Goal: Information Seeking & Learning: Learn about a topic

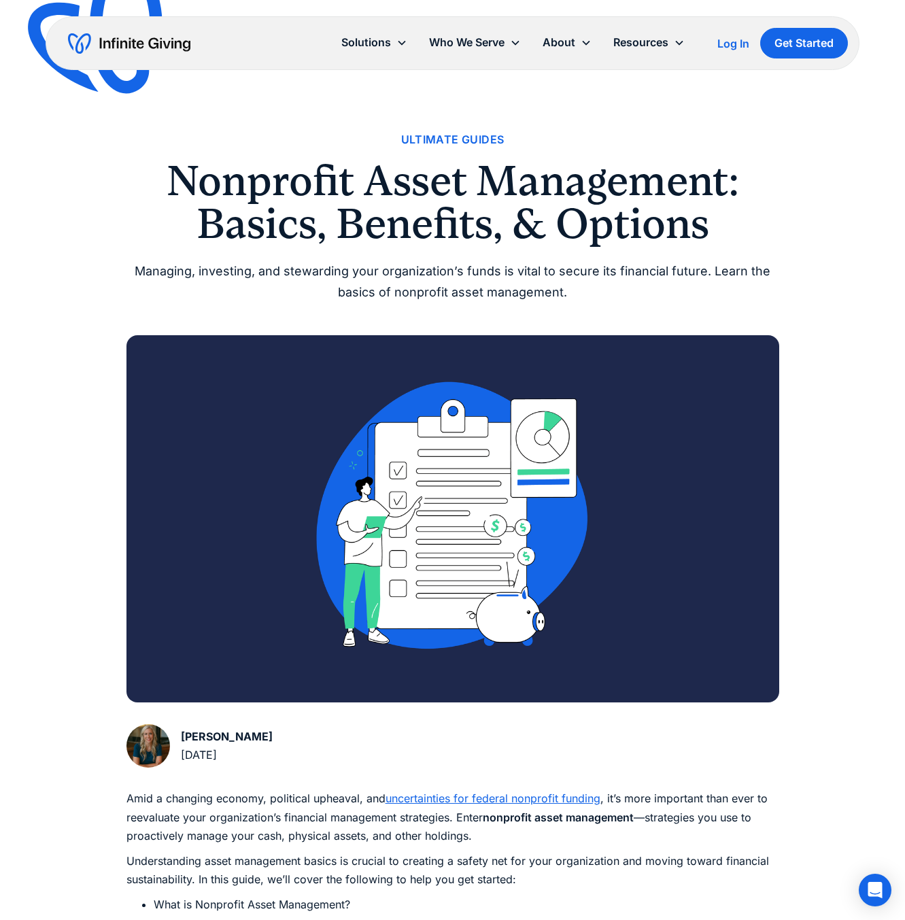
click at [725, 42] on div "Log In" at bounding box center [733, 43] width 32 height 11
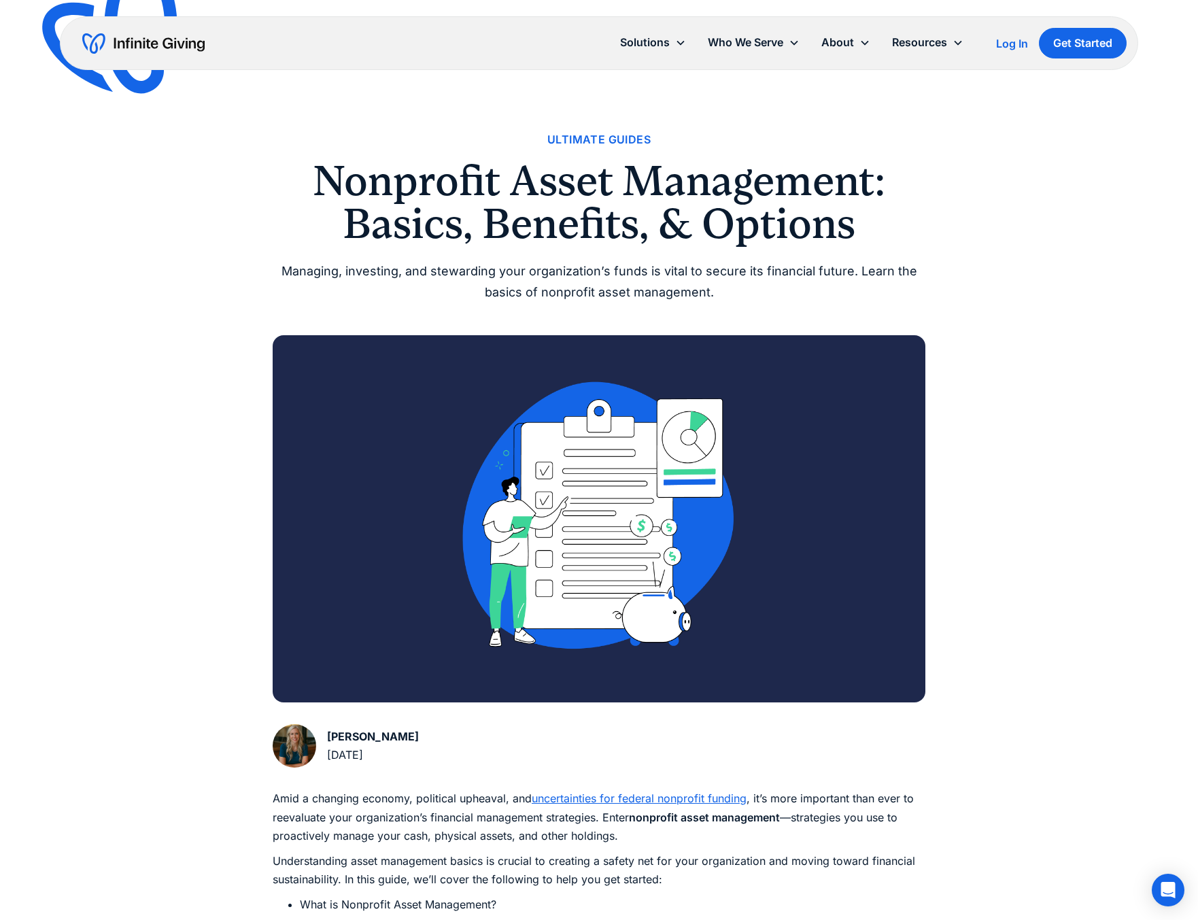
click at [146, 46] on img "home" at bounding box center [143, 44] width 122 height 22
click at [153, 42] on img "home" at bounding box center [143, 44] width 122 height 22
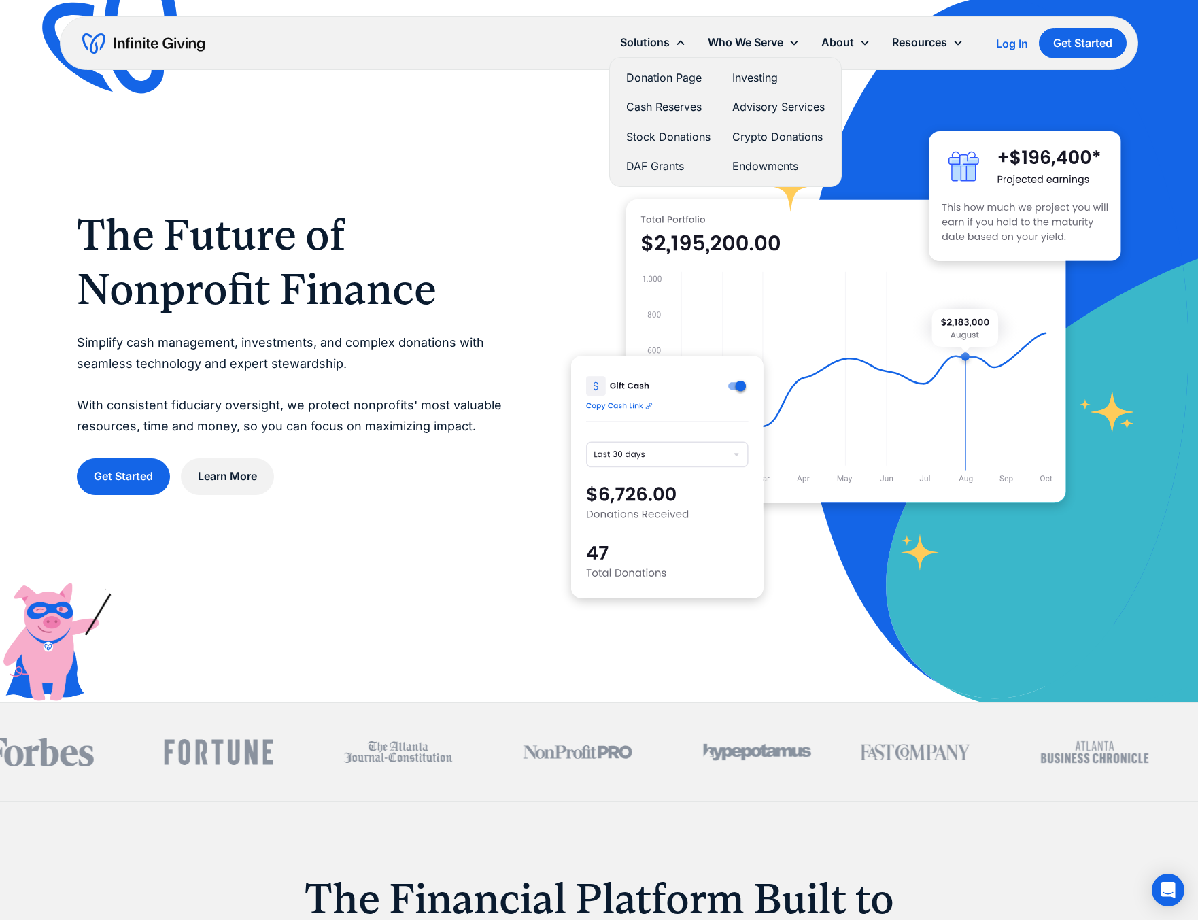
click at [745, 78] on link "Investing" at bounding box center [778, 78] width 92 height 18
click at [750, 75] on link "Investing" at bounding box center [778, 78] width 92 height 18
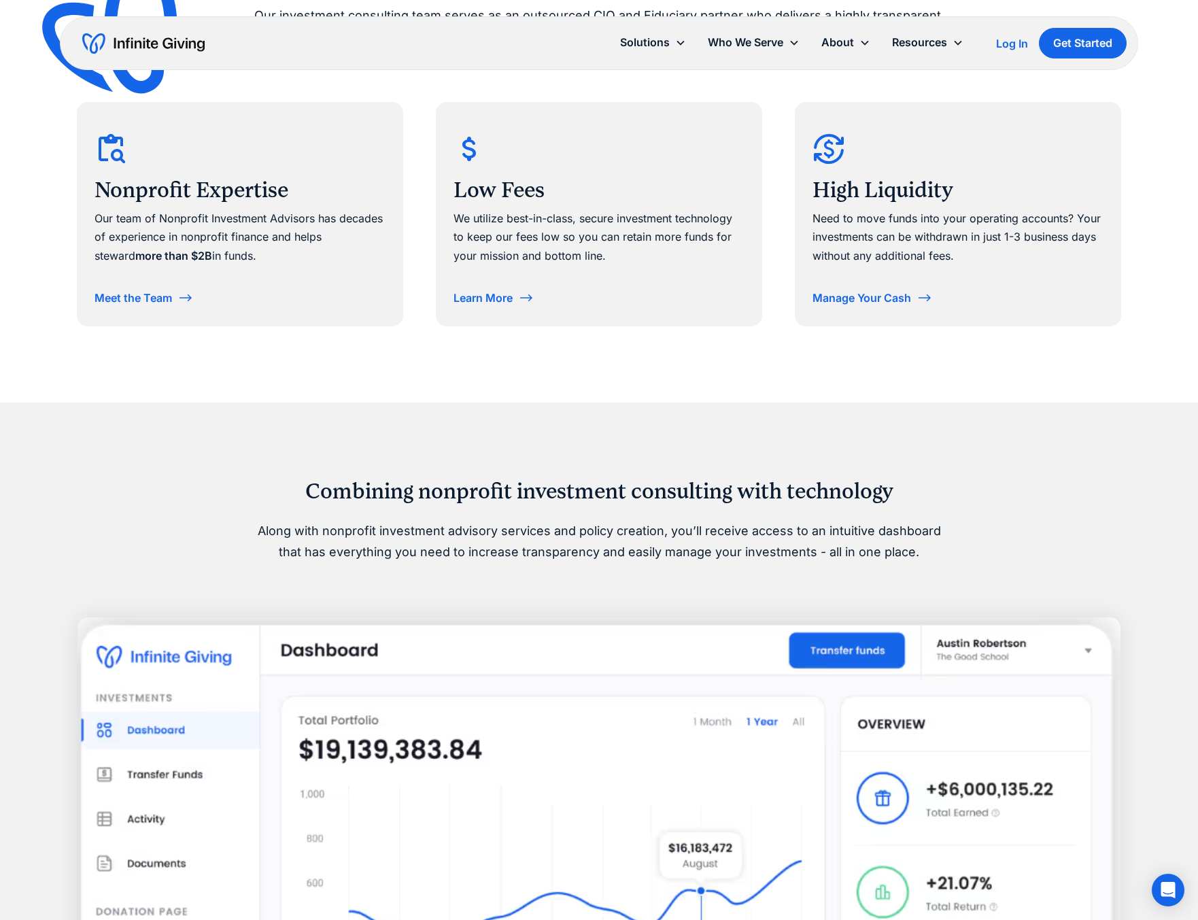
scroll to position [695, 0]
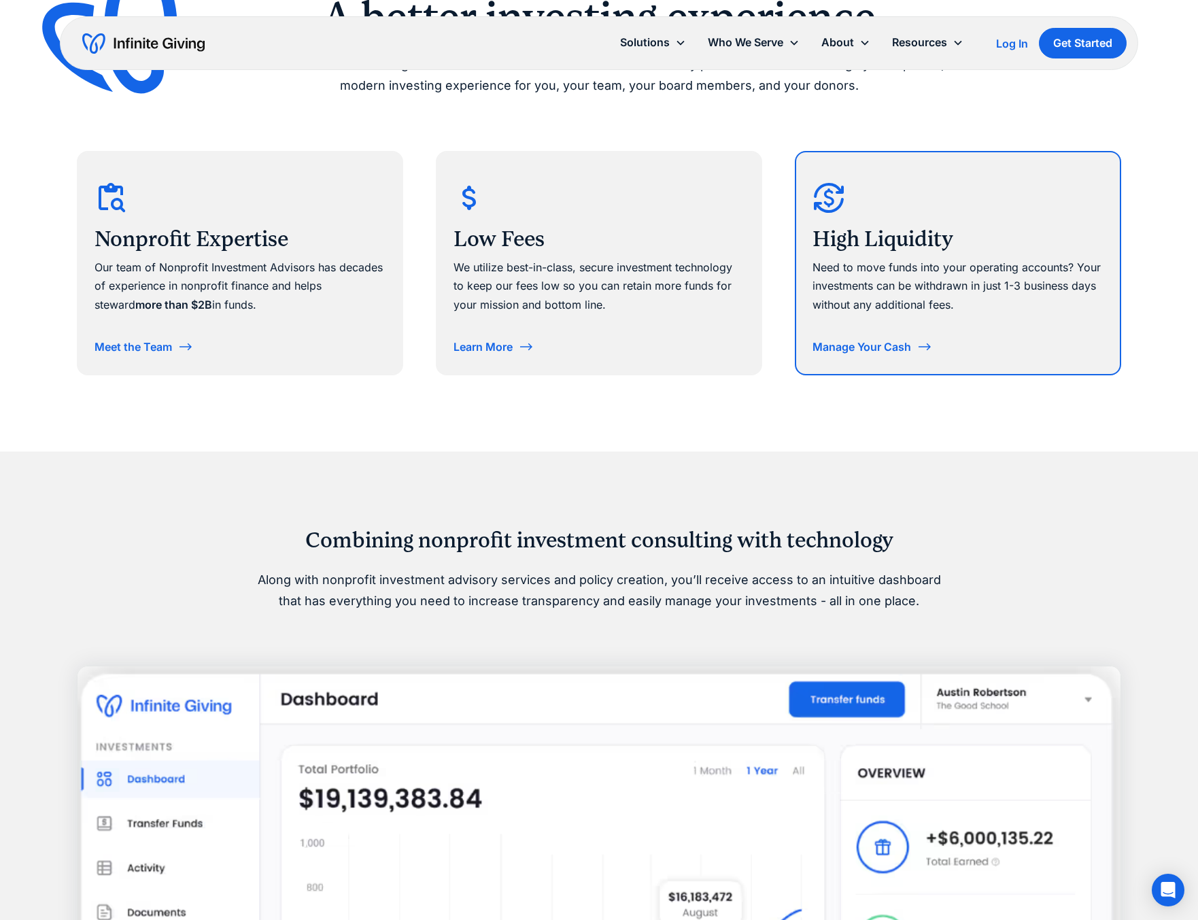
click at [870, 348] on div "Manage Your Cash" at bounding box center [862, 346] width 99 height 11
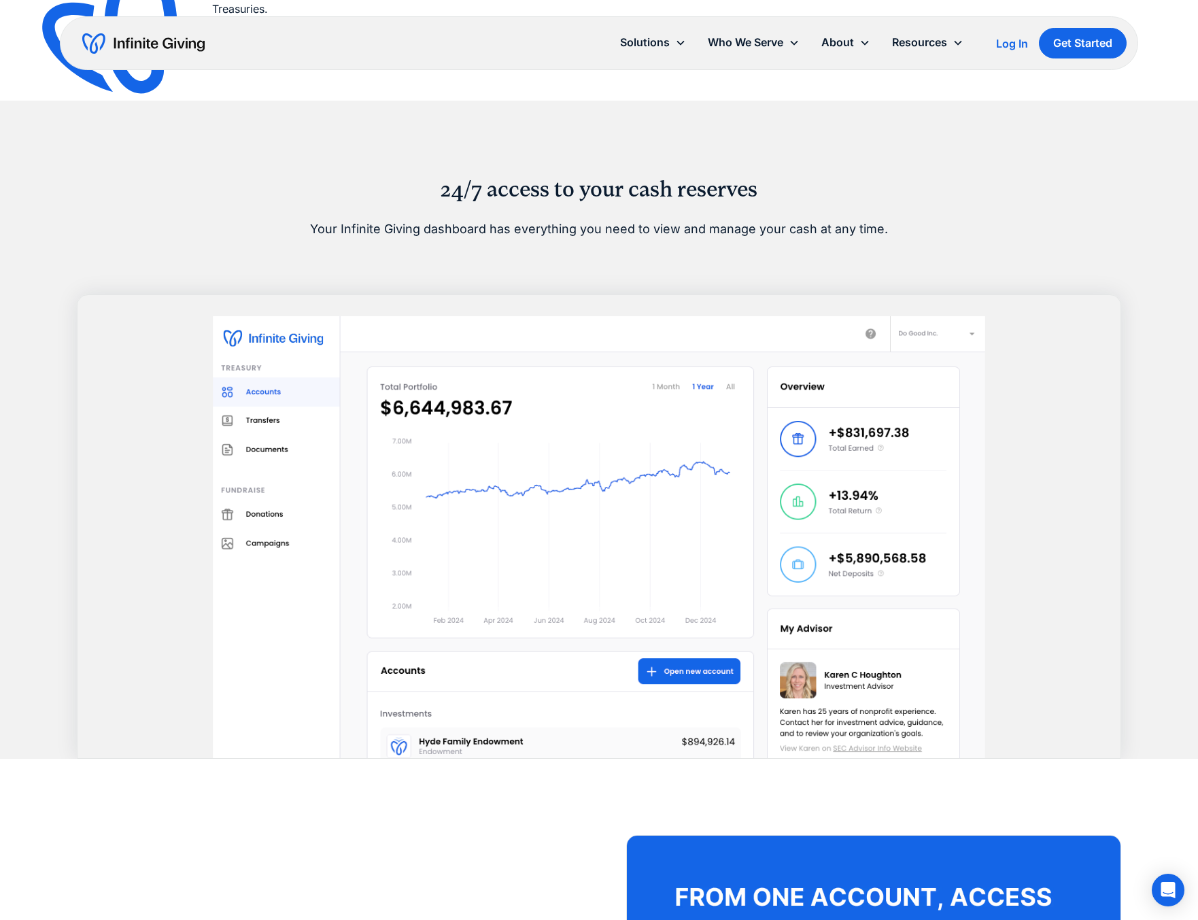
scroll to position [845, 0]
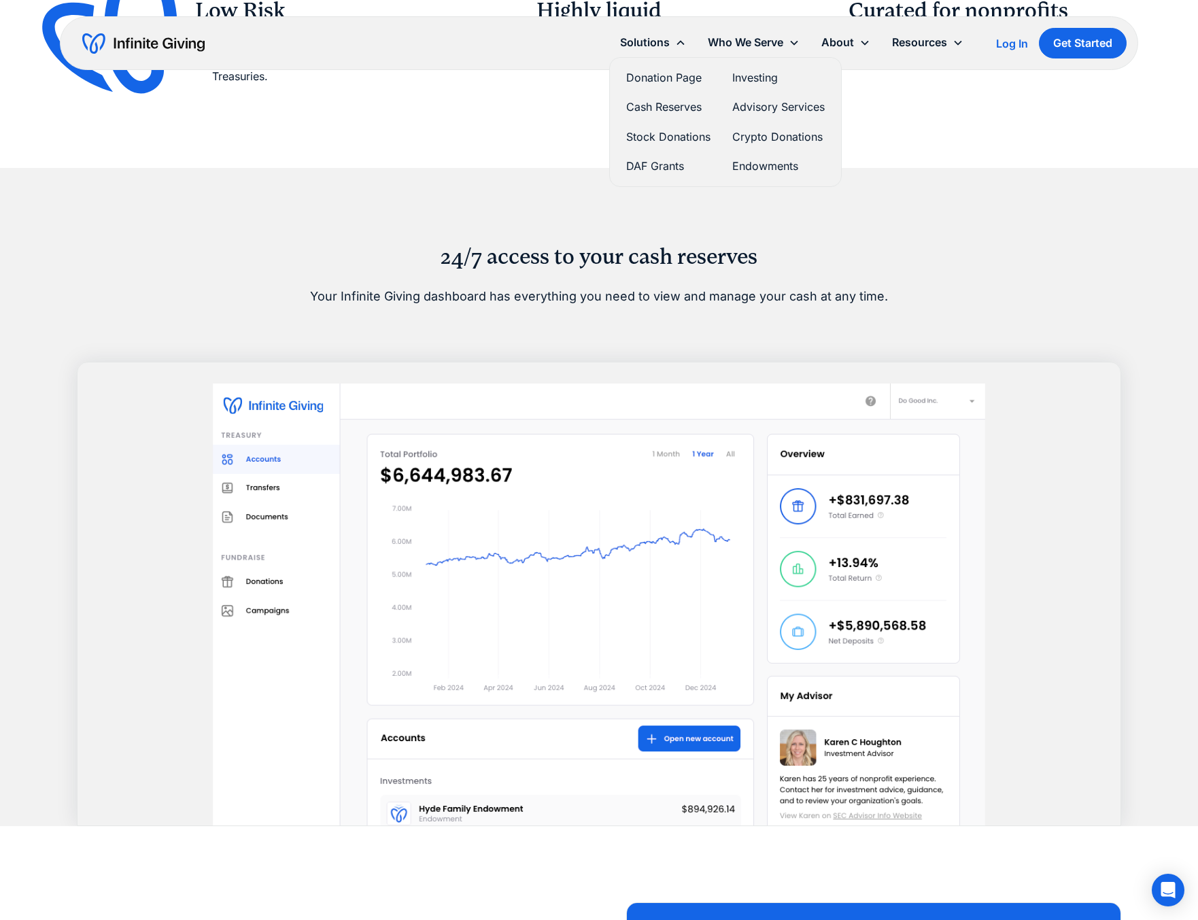
click at [760, 78] on link "Investing" at bounding box center [778, 78] width 92 height 18
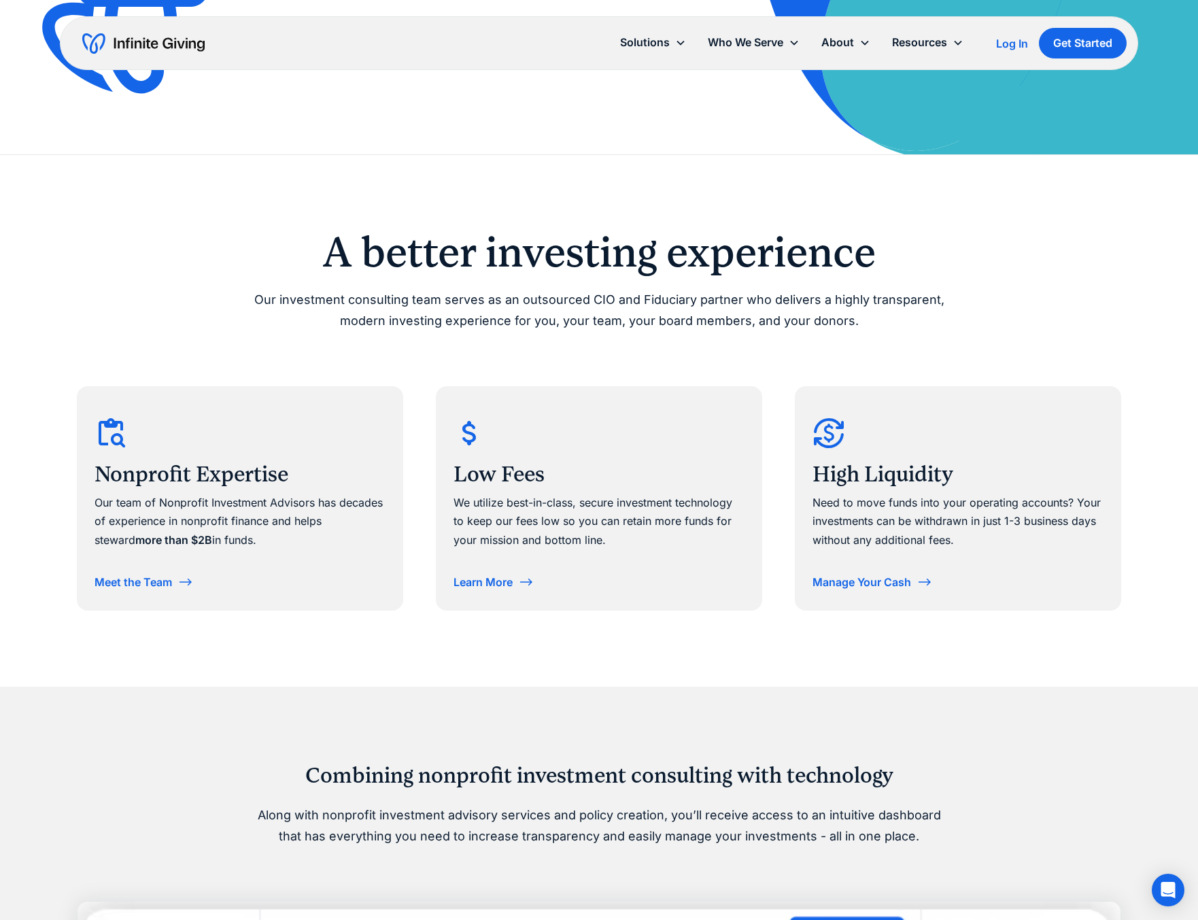
scroll to position [460, 0]
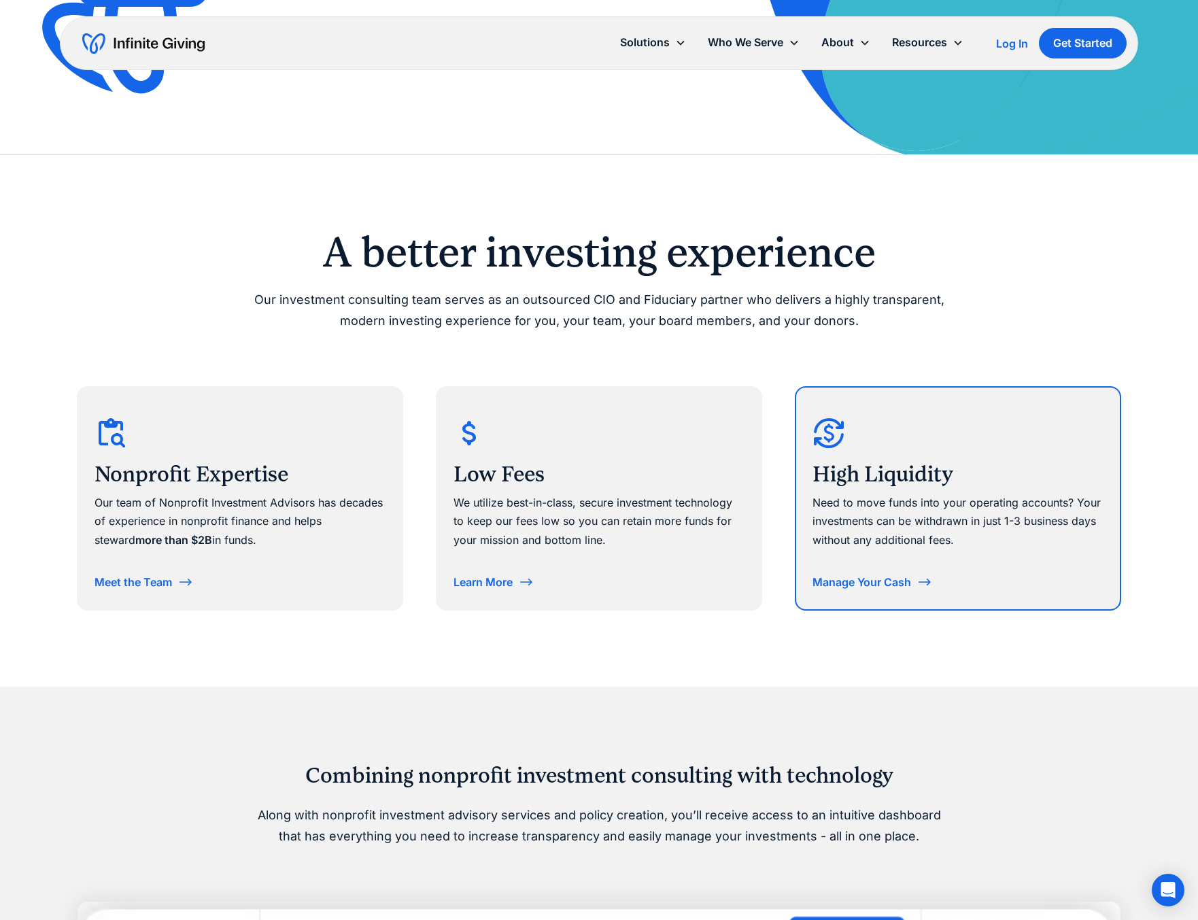
click at [887, 467] on h3 "High Liquidity" at bounding box center [958, 474] width 291 height 29
click at [888, 583] on div "Manage Your Cash" at bounding box center [862, 582] width 99 height 11
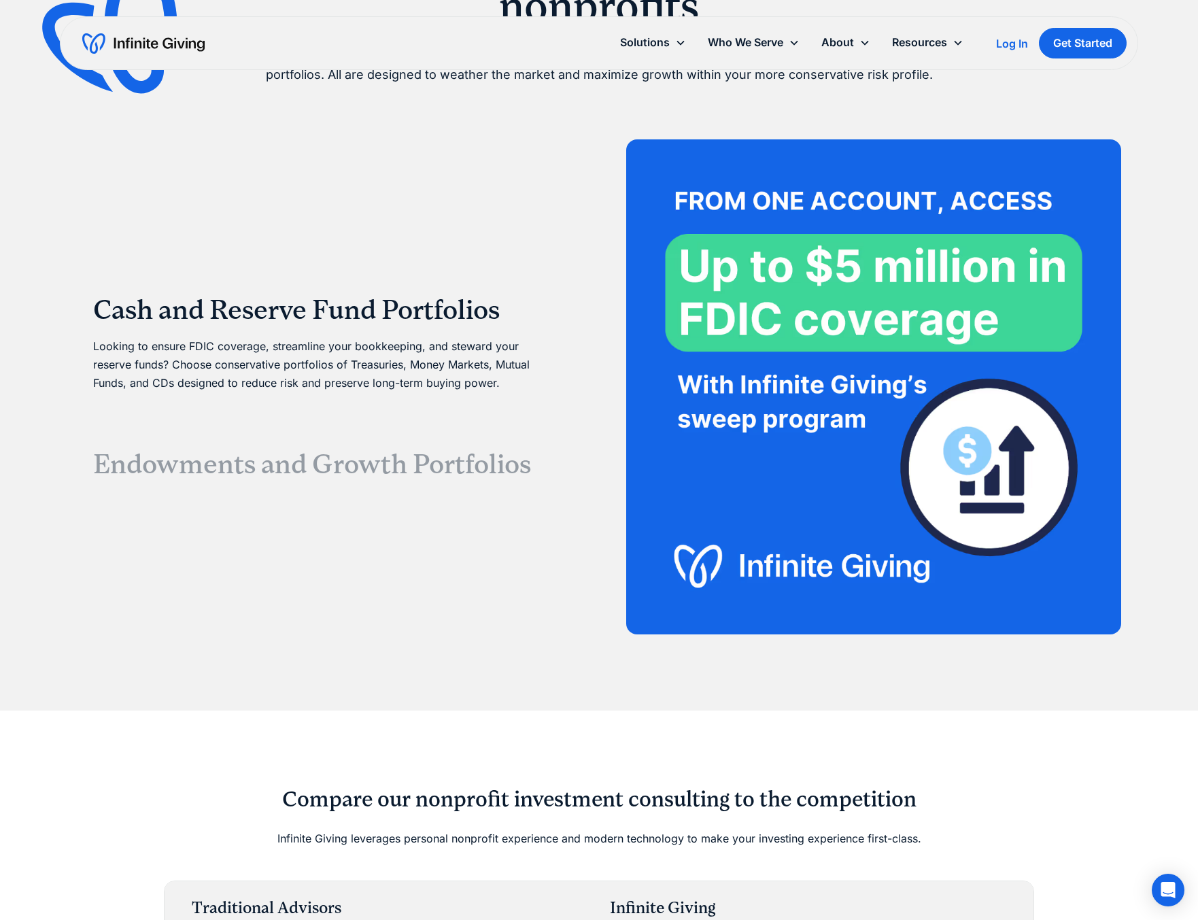
scroll to position [2548, 0]
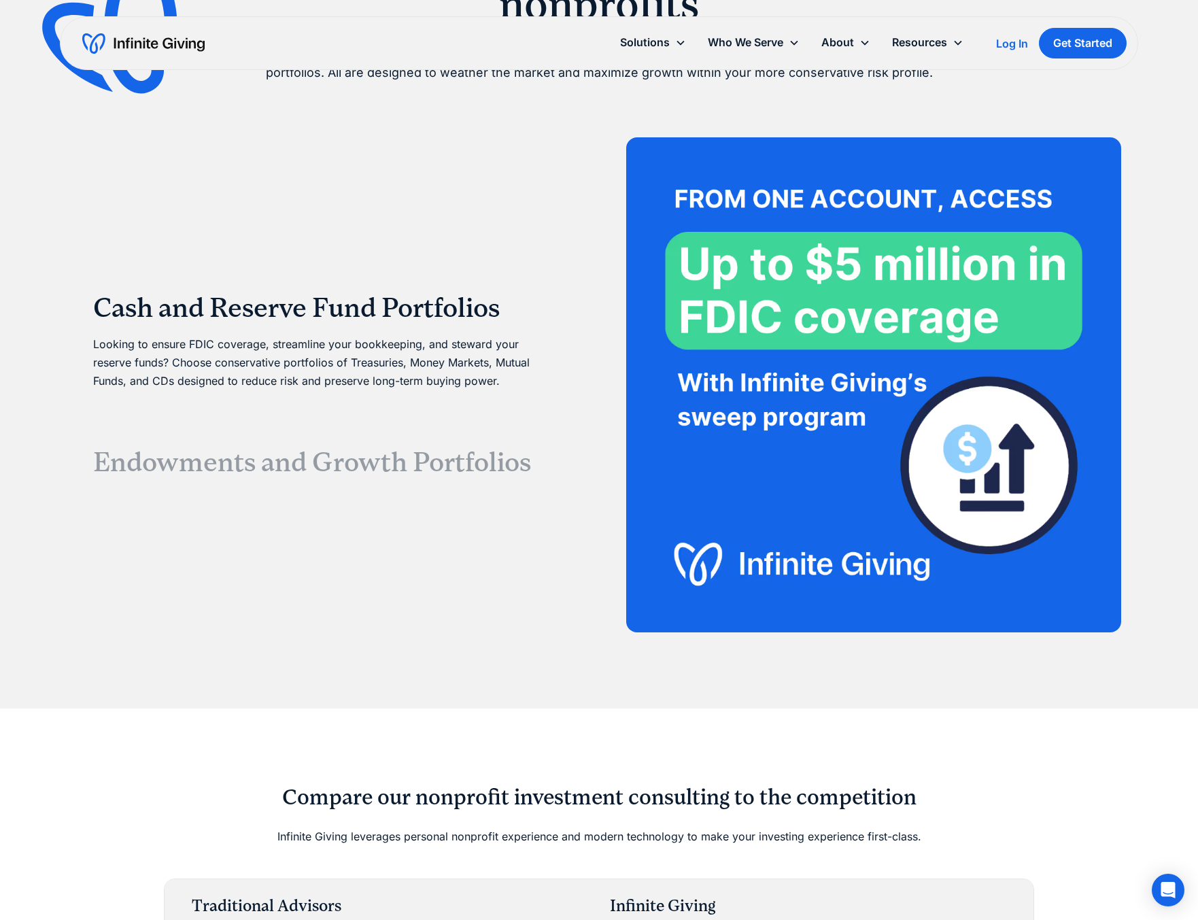
click at [426, 305] on h3 "Cash and Reserve Fund Portfolios" at bounding box center [324, 308] width 462 height 33
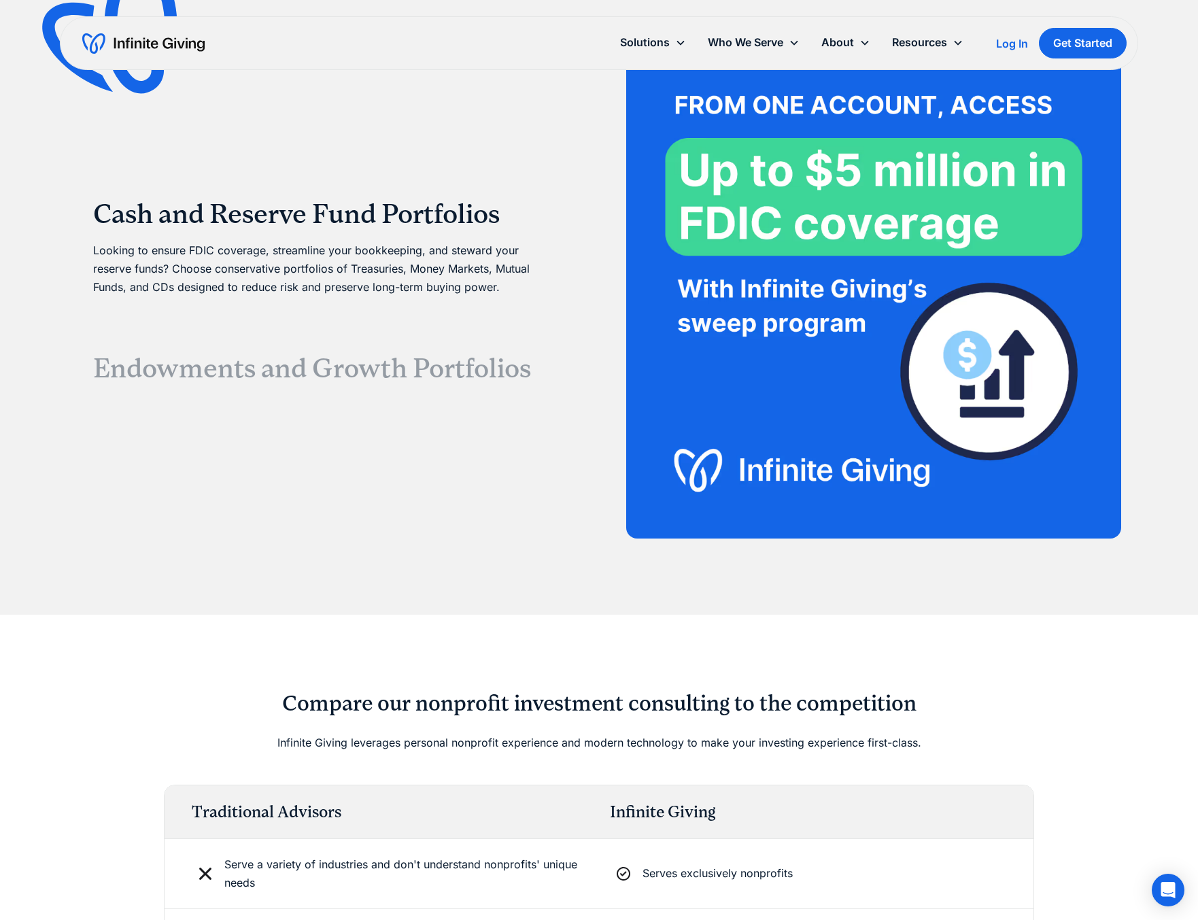
scroll to position [2607, 0]
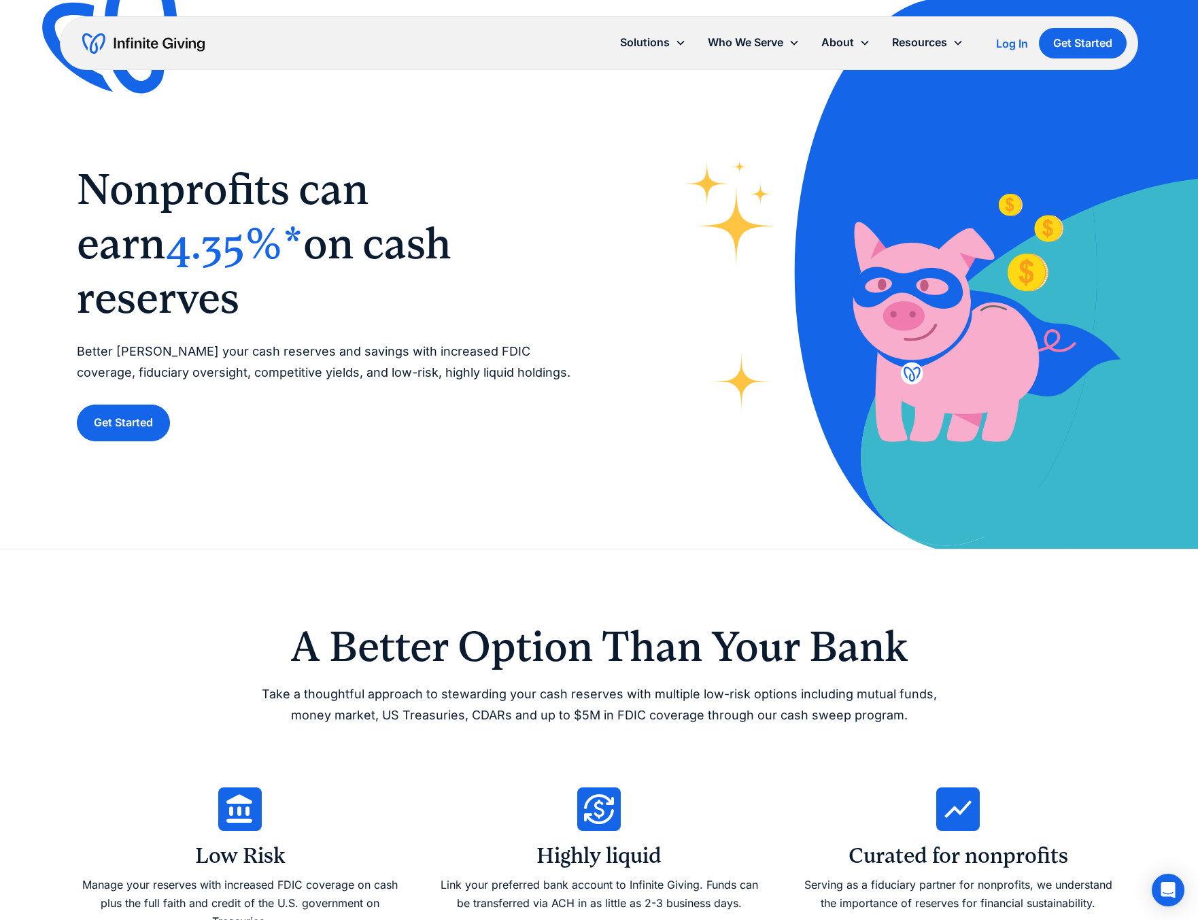
click at [456, 113] on div "‍ Nonprofits can earn 4.35%* on cash reserves ‍ Better steward your cash reserv…" at bounding box center [599, 274] width 1045 height 549
click at [507, 126] on div "‍ Nonprofits can earn 4.35%* on cash reserves ‍ Better steward your cash reserv…" at bounding box center [599, 274] width 1045 height 549
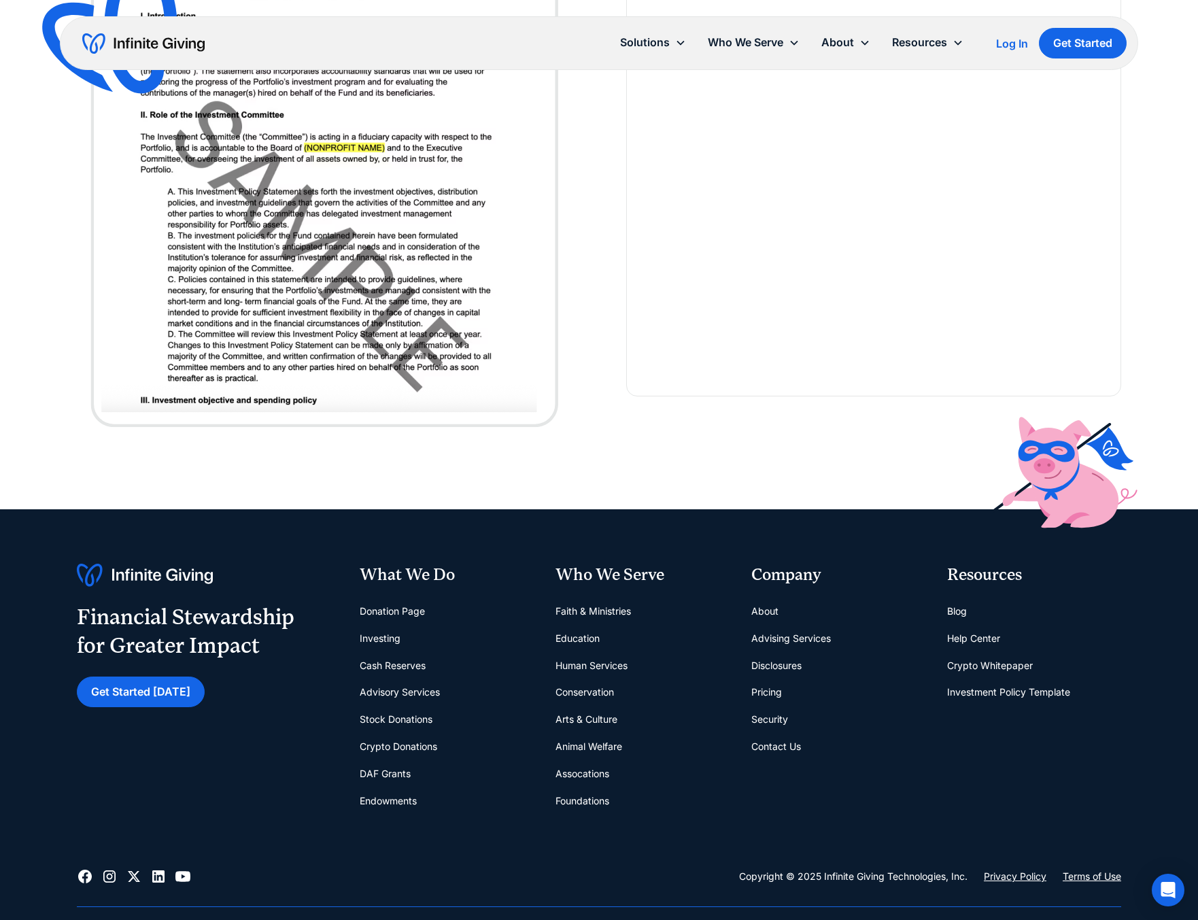
scroll to position [2830, 0]
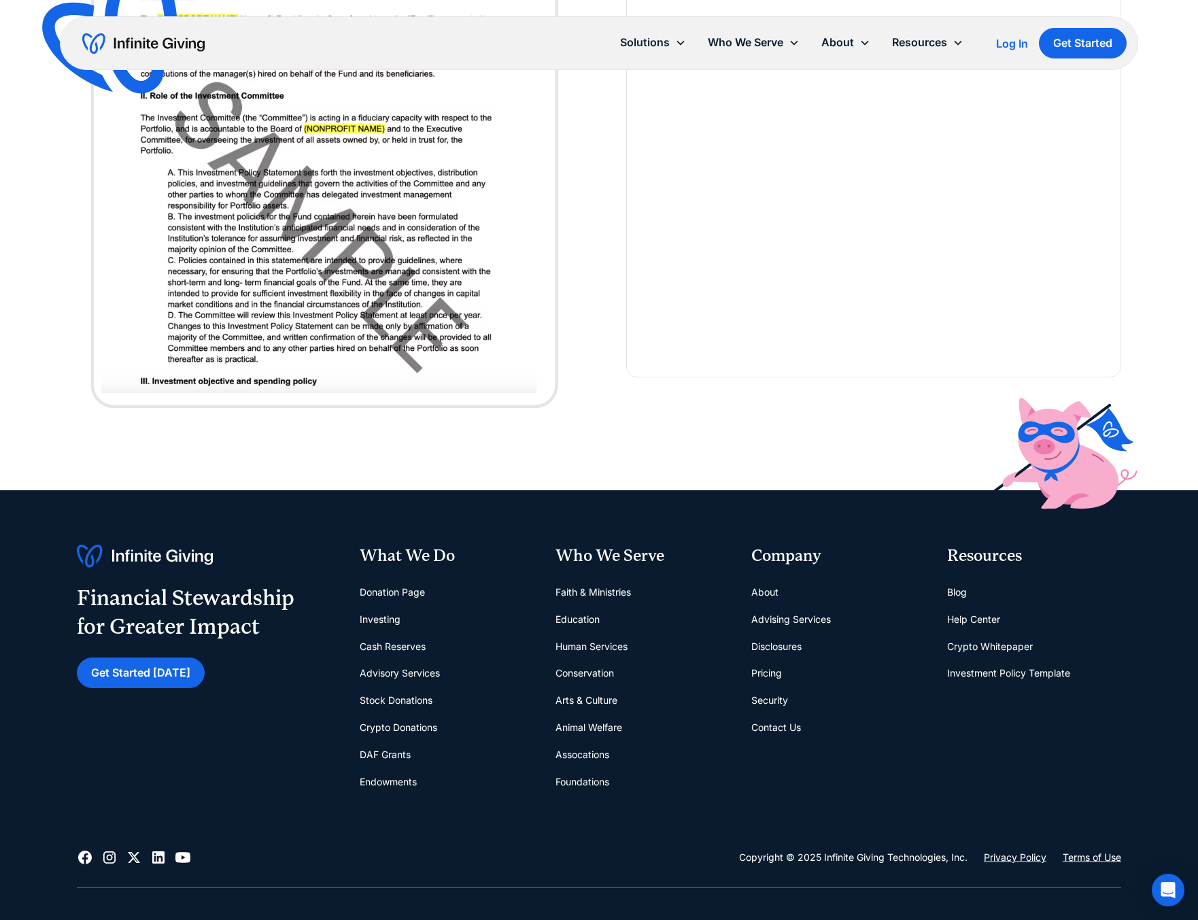
click at [384, 621] on link "Investing" at bounding box center [380, 619] width 41 height 27
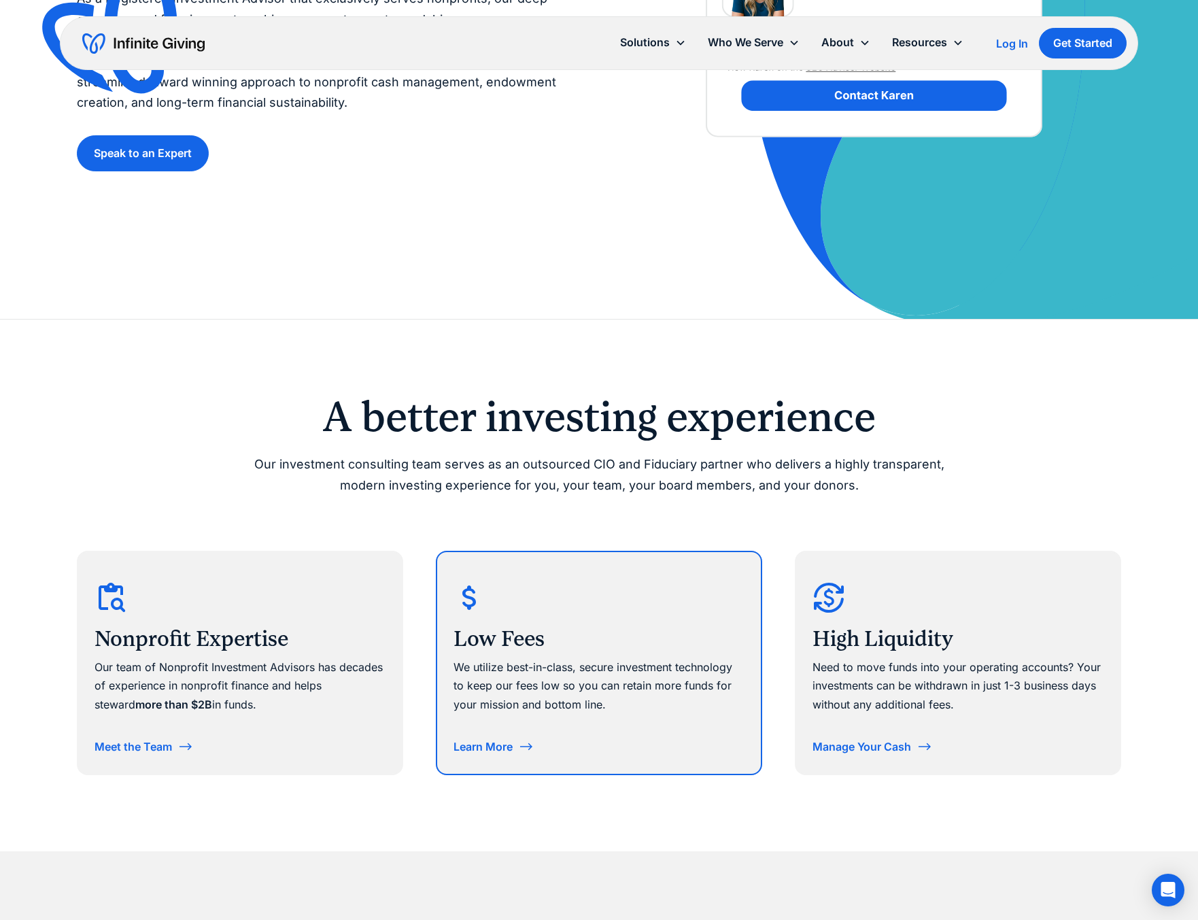
scroll to position [297, 0]
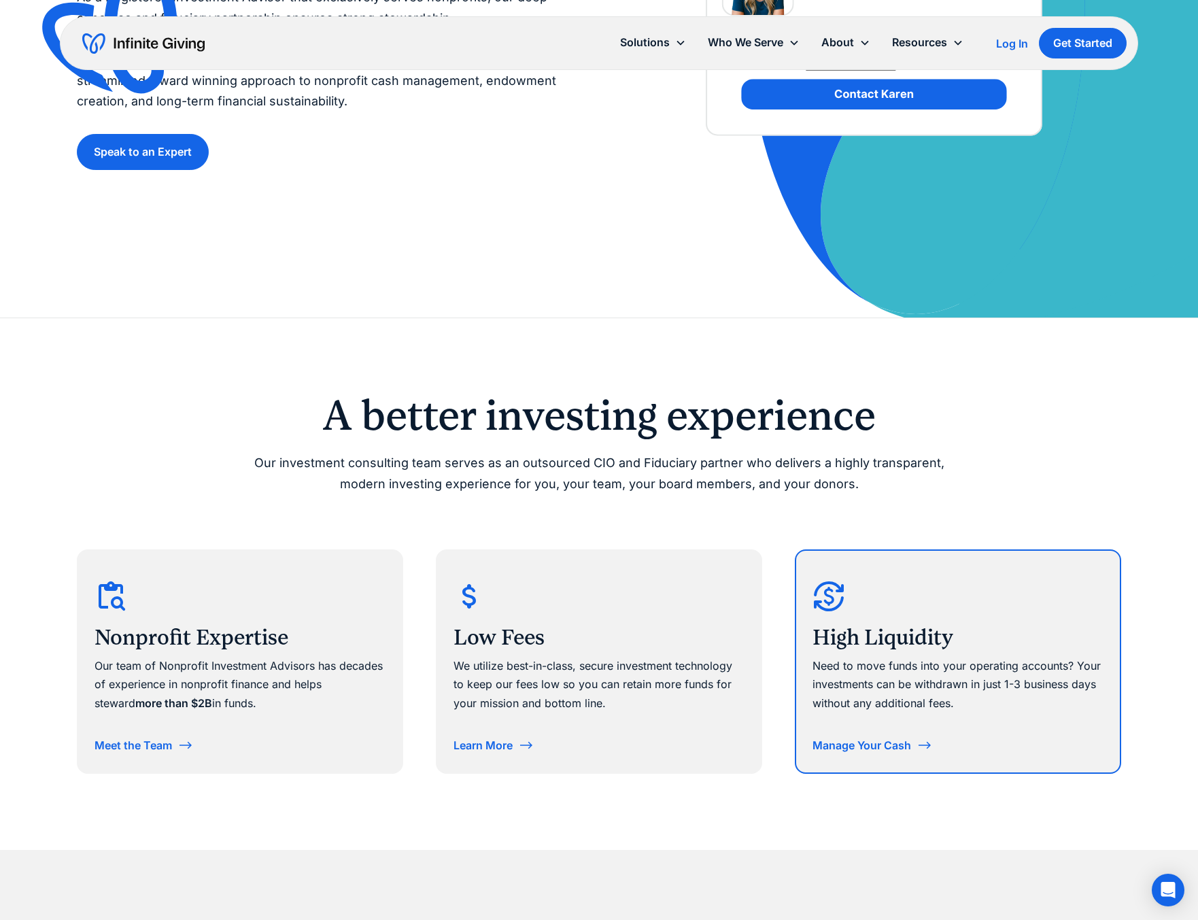
click at [834, 743] on div "Manage Your Cash" at bounding box center [862, 745] width 99 height 11
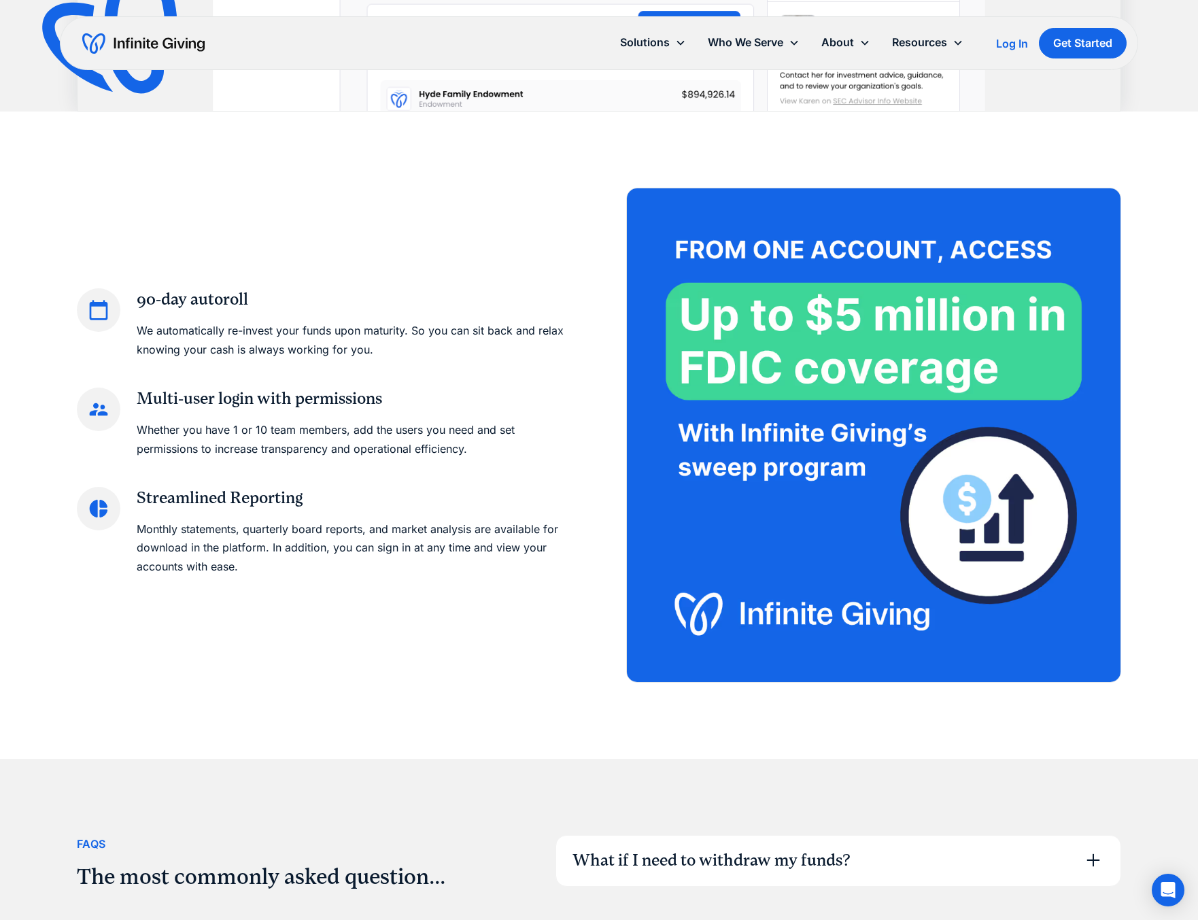
scroll to position [1561, 0]
